Goal: Information Seeking & Learning: Learn about a topic

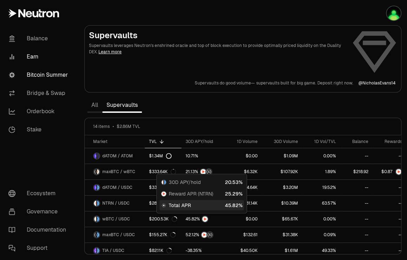
click at [40, 75] on link "Bitcoin Summer" at bounding box center [39, 75] width 73 height 18
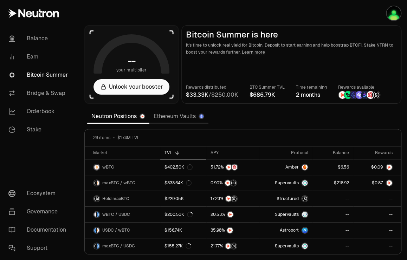
click at [403, 129] on section "-- your multiplier Unlock your booster Bitcoin Summer is here It's time to unlo…" at bounding box center [243, 130] width 328 height 260
click at [400, 156] on div at bounding box center [399, 159] width 2 height 25
